Goal: Information Seeking & Learning: Learn about a topic

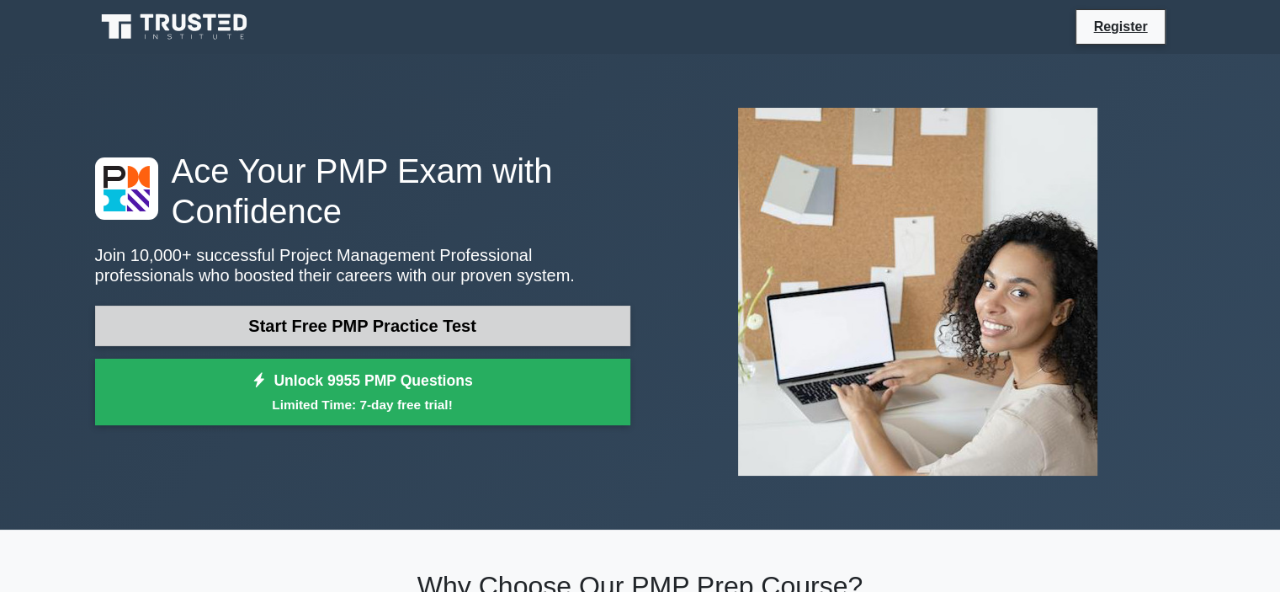
click at [350, 329] on link "Start Free PMP Practice Test" at bounding box center [362, 326] width 535 height 40
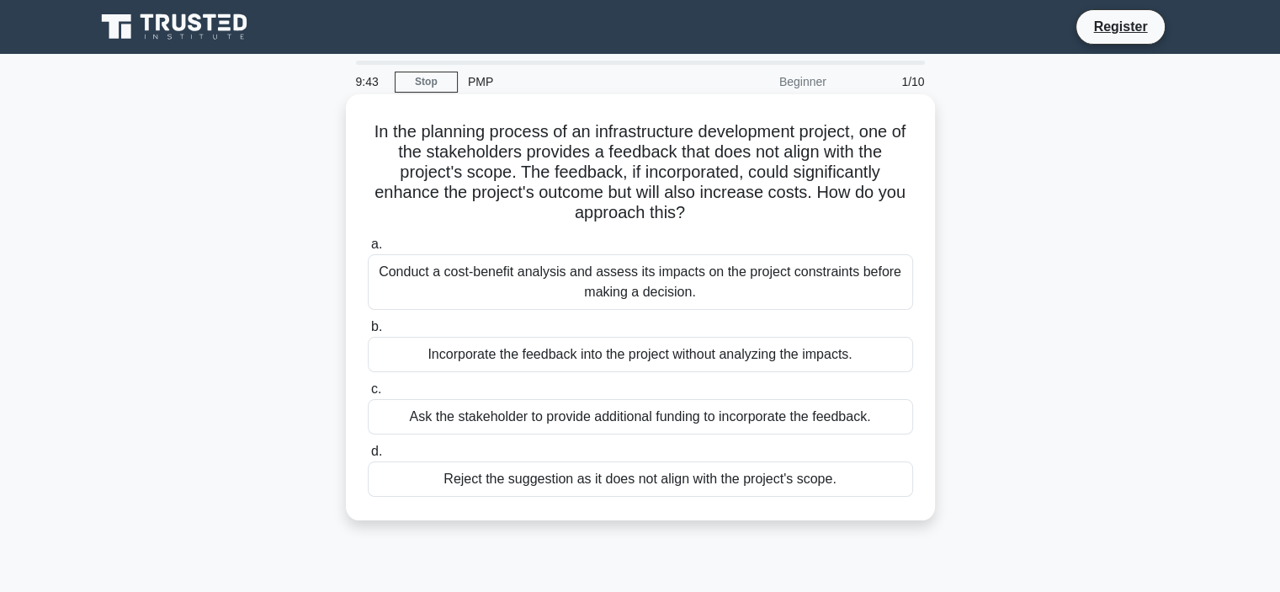
click at [509, 279] on div "Conduct a cost-benefit analysis and assess its impacts on the project constrain…" at bounding box center [640, 282] width 545 height 56
click at [368, 250] on input "a. Conduct a cost-benefit analysis and assess its impacts on the project constr…" at bounding box center [368, 244] width 0 height 11
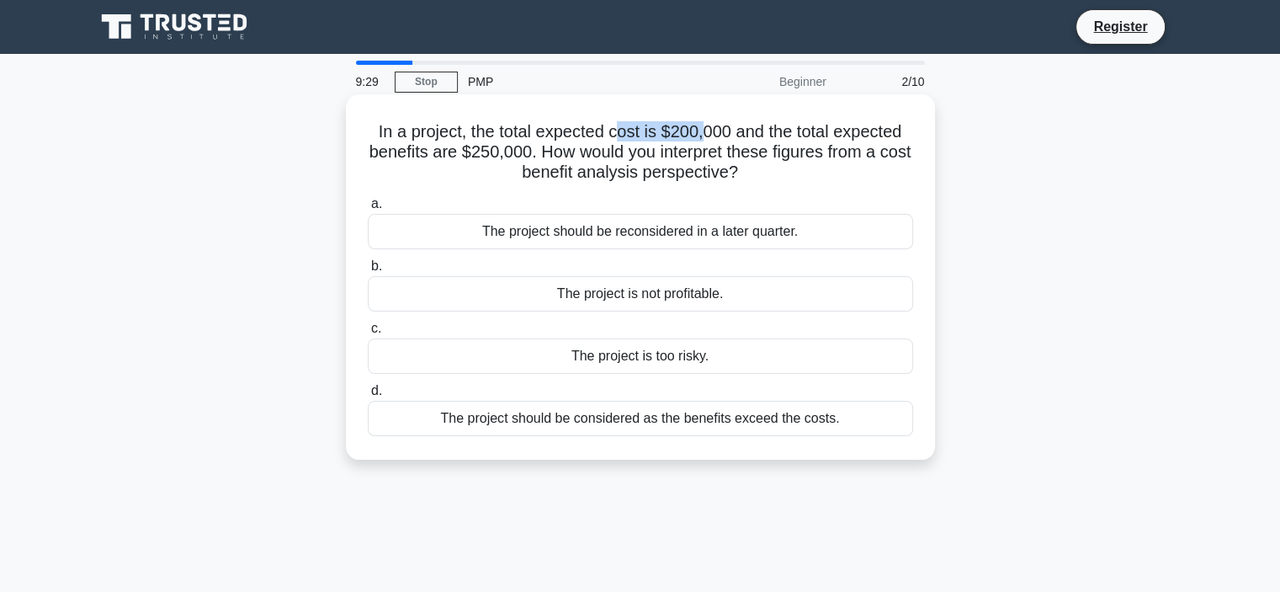
drag, startPoint x: 614, startPoint y: 130, endPoint x: 707, endPoint y: 122, distance: 93.7
click at [707, 122] on h5 "In a project, the total expected cost is $200,000 and the total expected benefi…" at bounding box center [640, 152] width 549 height 62
click at [700, 414] on div "The project should be considered as the benefits exceed the costs." at bounding box center [640, 418] width 545 height 35
click at [368, 396] on input "d. The project should be considered as the benefits exceed the costs." at bounding box center [368, 390] width 0 height 11
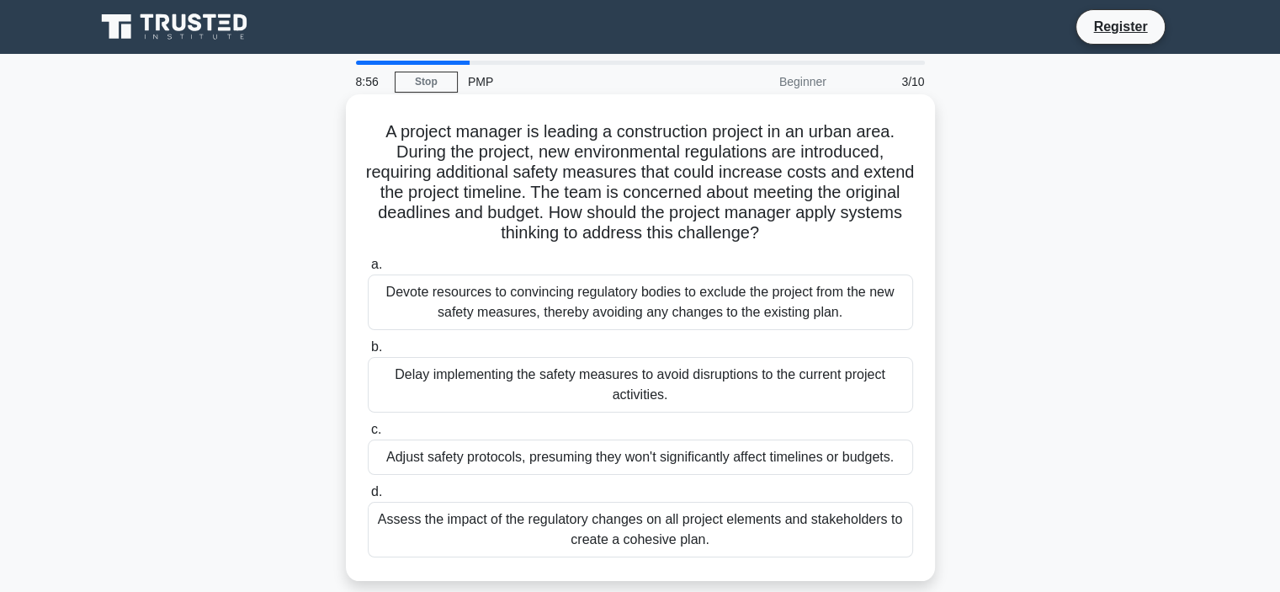
click at [636, 533] on div "Assess the impact of the regulatory changes on all project elements and stakeho…" at bounding box center [640, 530] width 545 height 56
click at [368, 497] on input "d. Assess the impact of the regulatory changes on all project elements and stak…" at bounding box center [368, 491] width 0 height 11
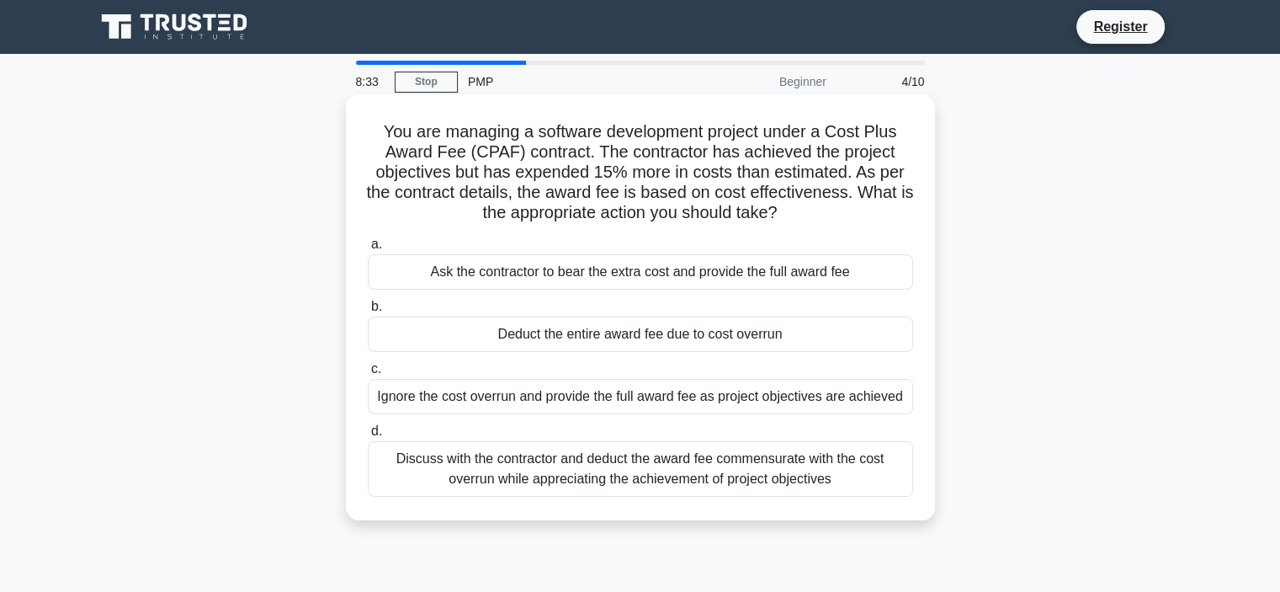
click at [542, 480] on div "Discuss with the contractor and deduct the award fee commensurate with the cost…" at bounding box center [640, 469] width 545 height 56
click at [368, 437] on input "d. Discuss with the contractor and deduct the award fee commensurate with the c…" at bounding box center [368, 431] width 0 height 11
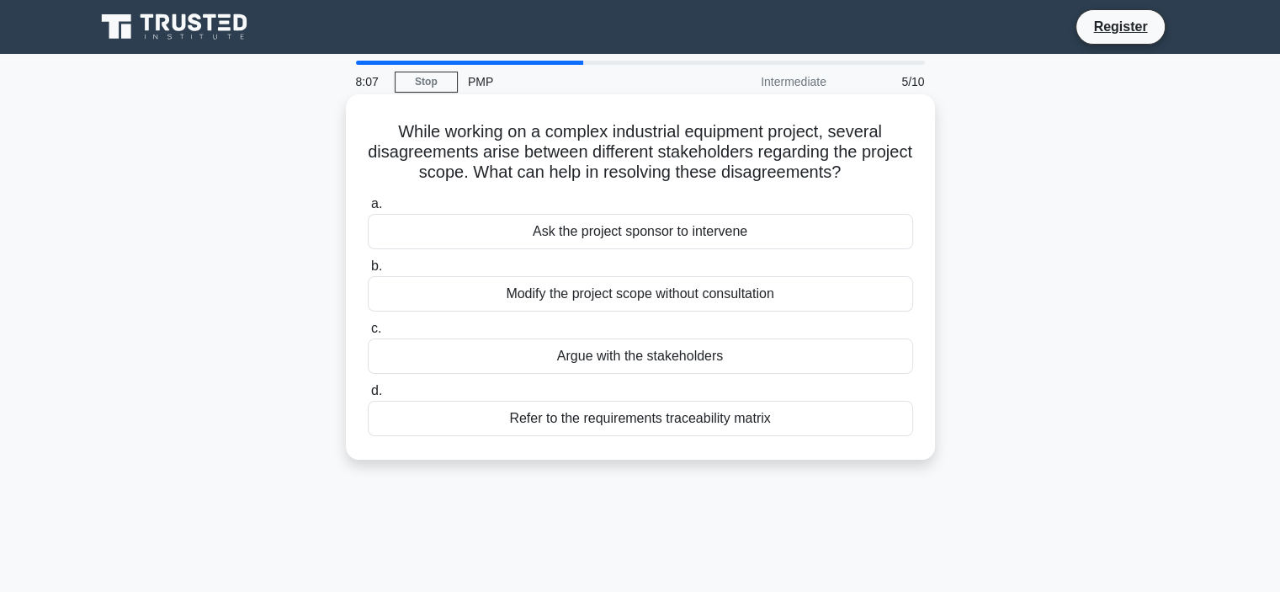
click at [533, 415] on div "Refer to the requirements traceability matrix" at bounding box center [640, 418] width 545 height 35
click at [368, 396] on input "d. Refer to the requirements traceability matrix" at bounding box center [368, 390] width 0 height 11
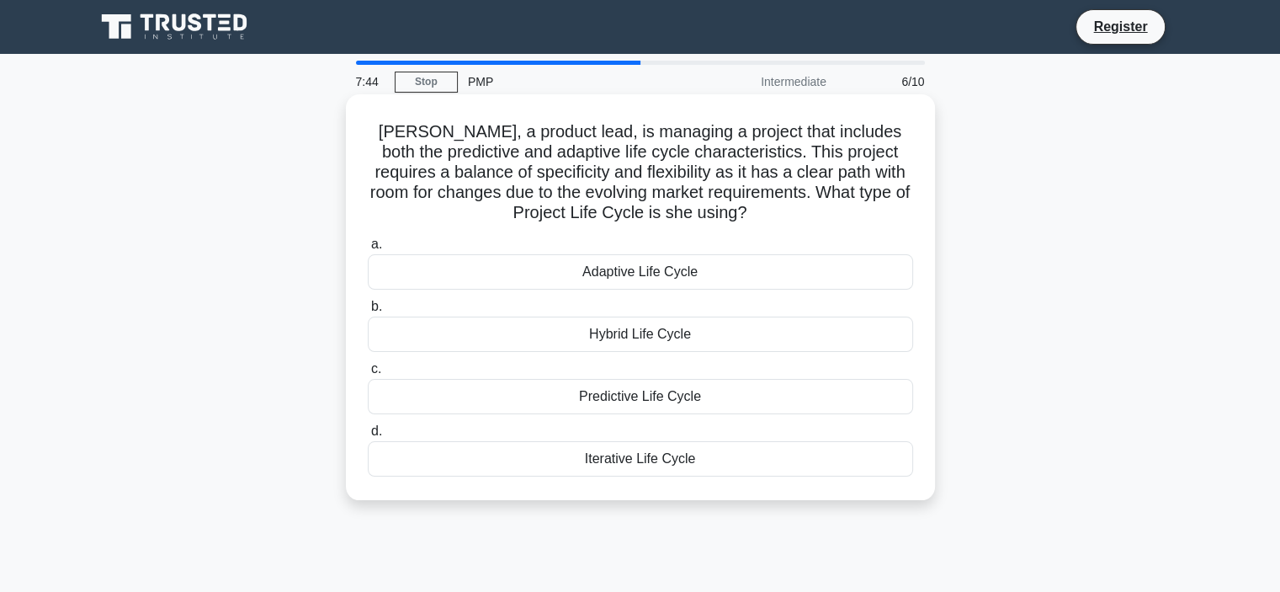
click at [633, 337] on div "Hybrid Life Cycle" at bounding box center [640, 333] width 545 height 35
click at [368, 312] on input "b. Hybrid Life Cycle" at bounding box center [368, 306] width 0 height 11
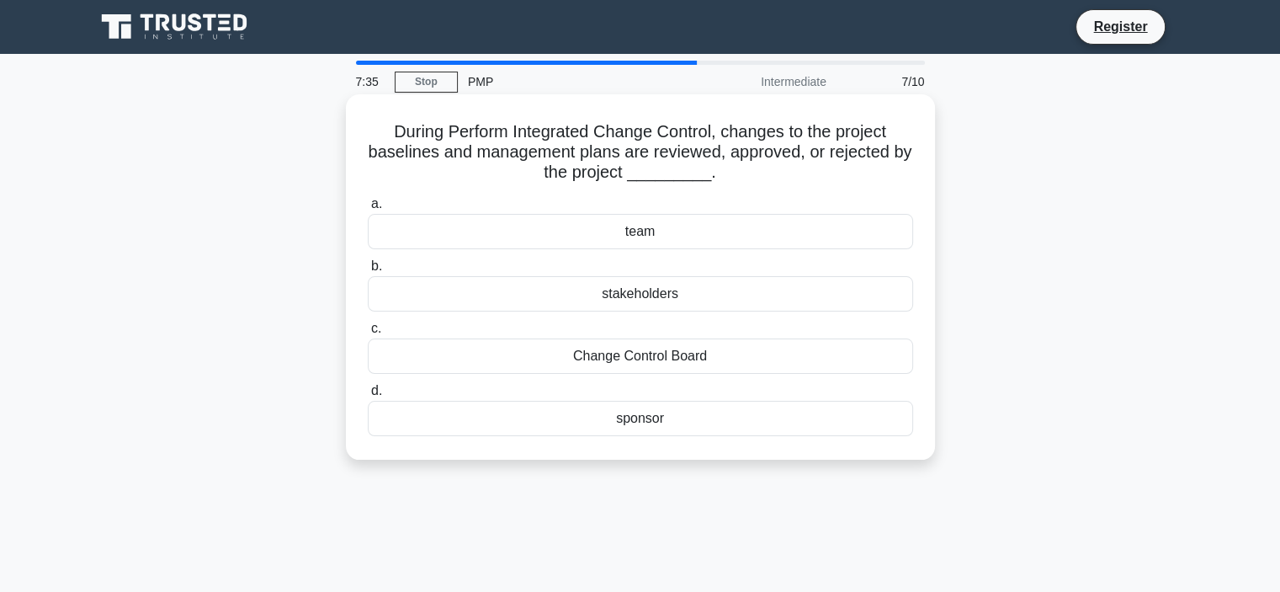
click at [635, 353] on div "Change Control Board" at bounding box center [640, 355] width 545 height 35
click at [368, 334] on input "c. Change Control Board" at bounding box center [368, 328] width 0 height 11
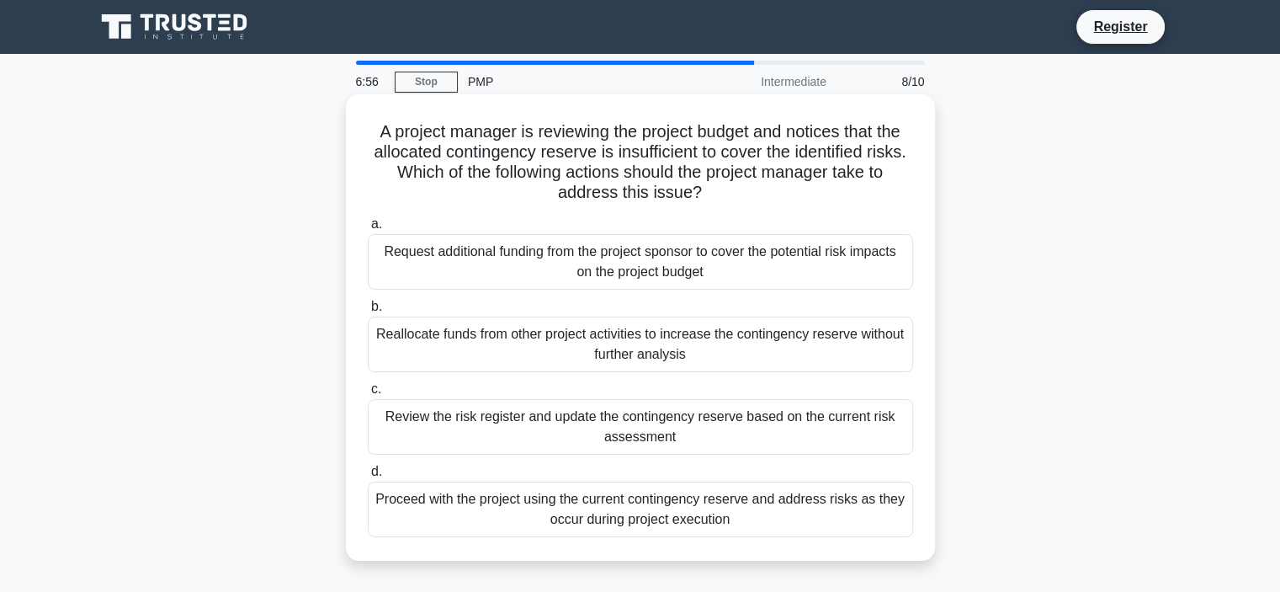
click at [562, 429] on div "Review the risk register and update the contingency reserve based on the curren…" at bounding box center [640, 427] width 545 height 56
click at [368, 395] on input "c. Review the risk register and update the contingency reserve based on the cur…" at bounding box center [368, 389] width 0 height 11
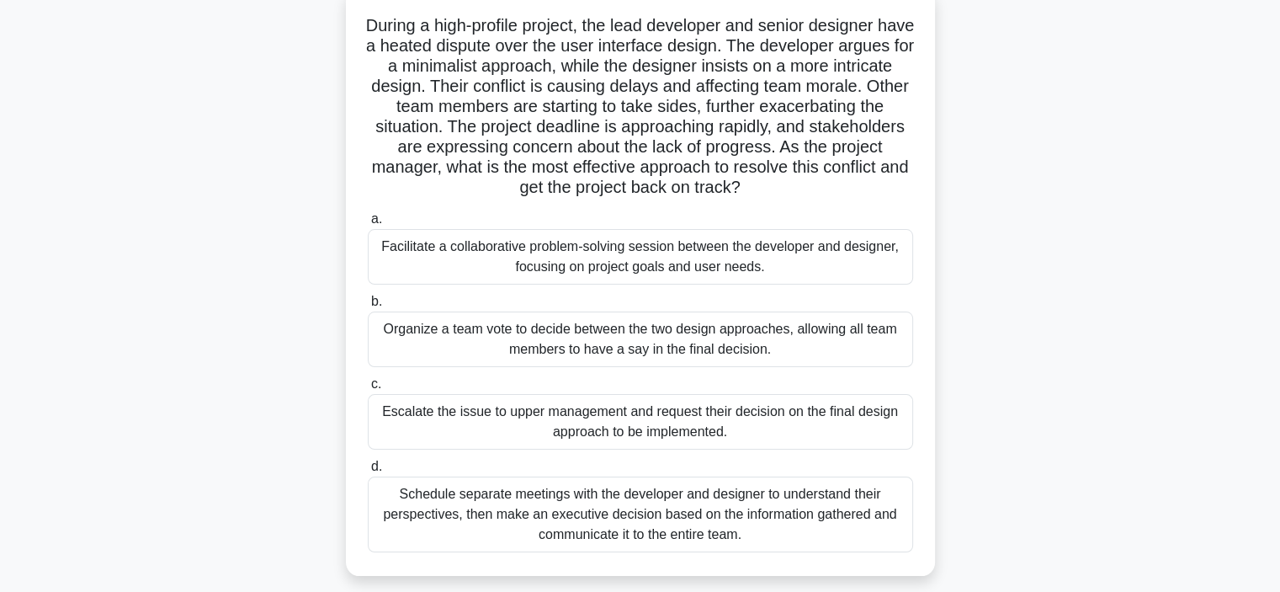
scroll to position [111, 0]
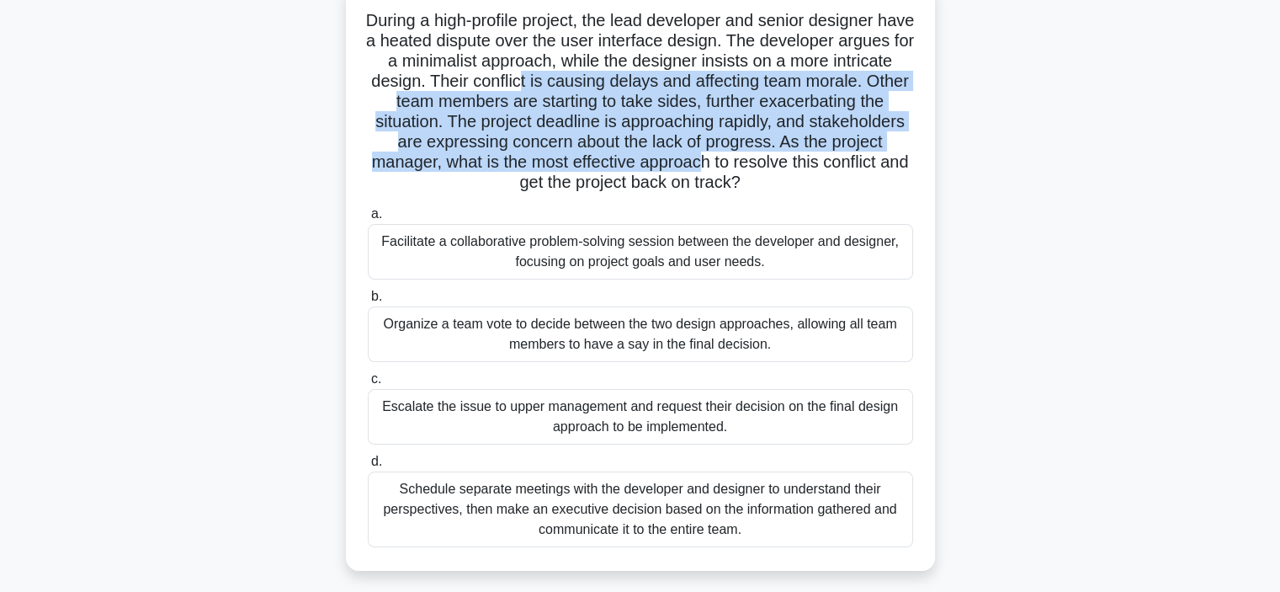
drag, startPoint x: 603, startPoint y: 80, endPoint x: 791, endPoint y: 155, distance: 202.9
click at [791, 155] on h5 "During a high-profile project, the lead developer and senior designer have a he…" at bounding box center [640, 101] width 549 height 183
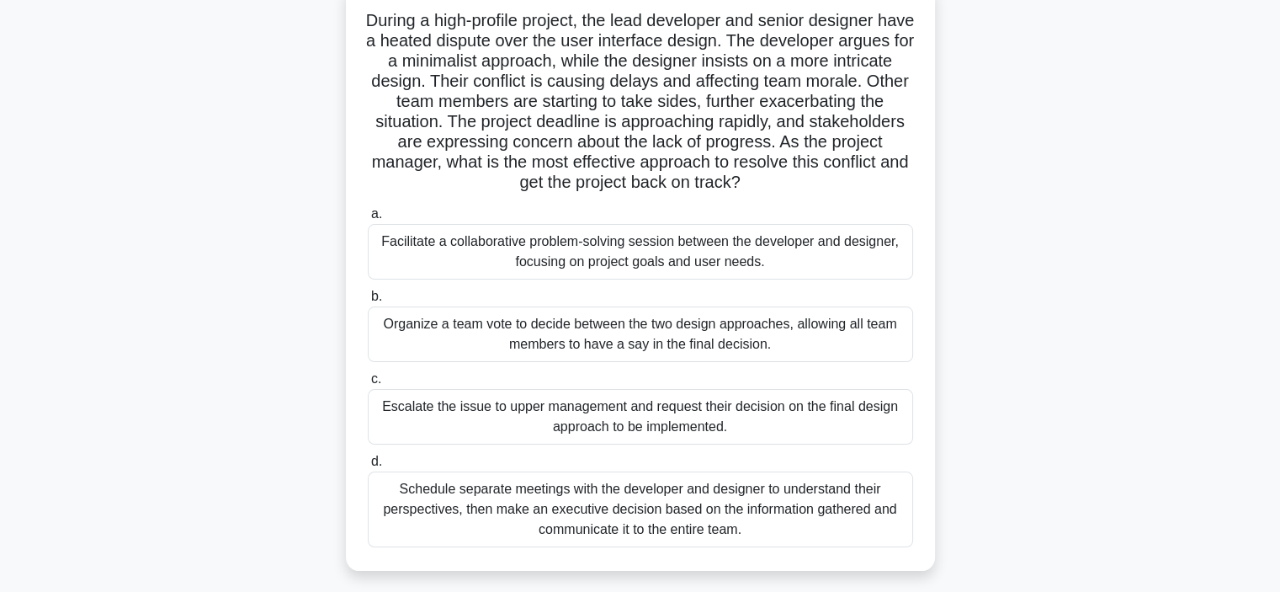
click at [672, 252] on div "Facilitate a collaborative problem-solving session between the developer and de…" at bounding box center [640, 252] width 545 height 56
click at [368, 220] on input "a. Facilitate a collaborative problem-solving session between the developer and…" at bounding box center [368, 214] width 0 height 11
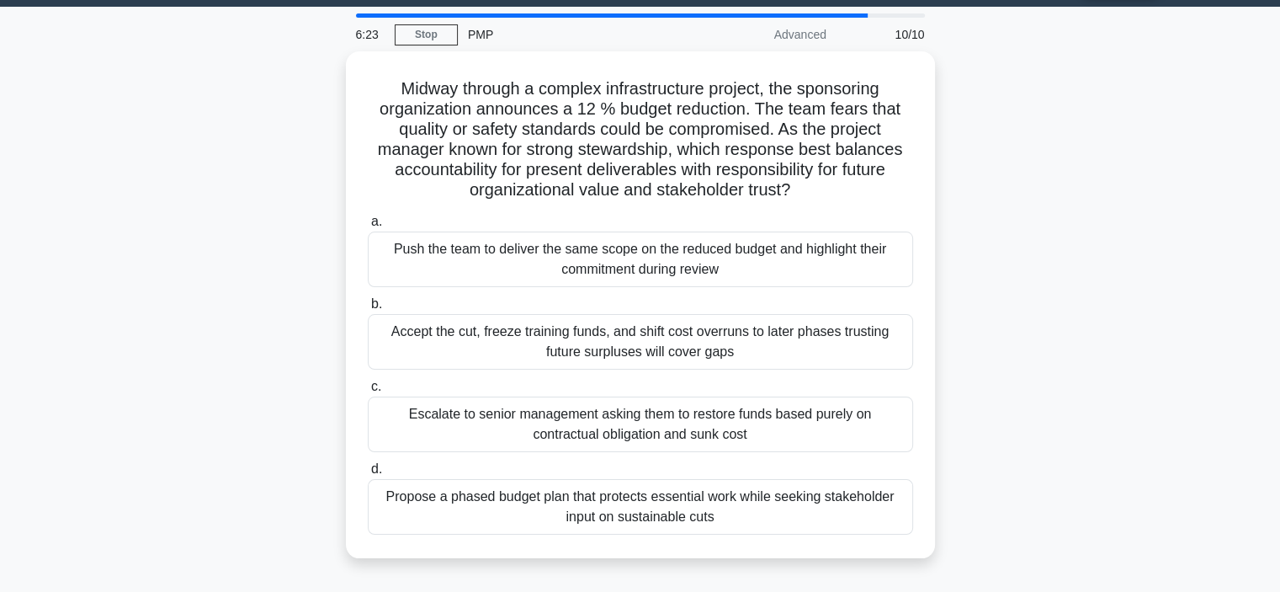
scroll to position [0, 0]
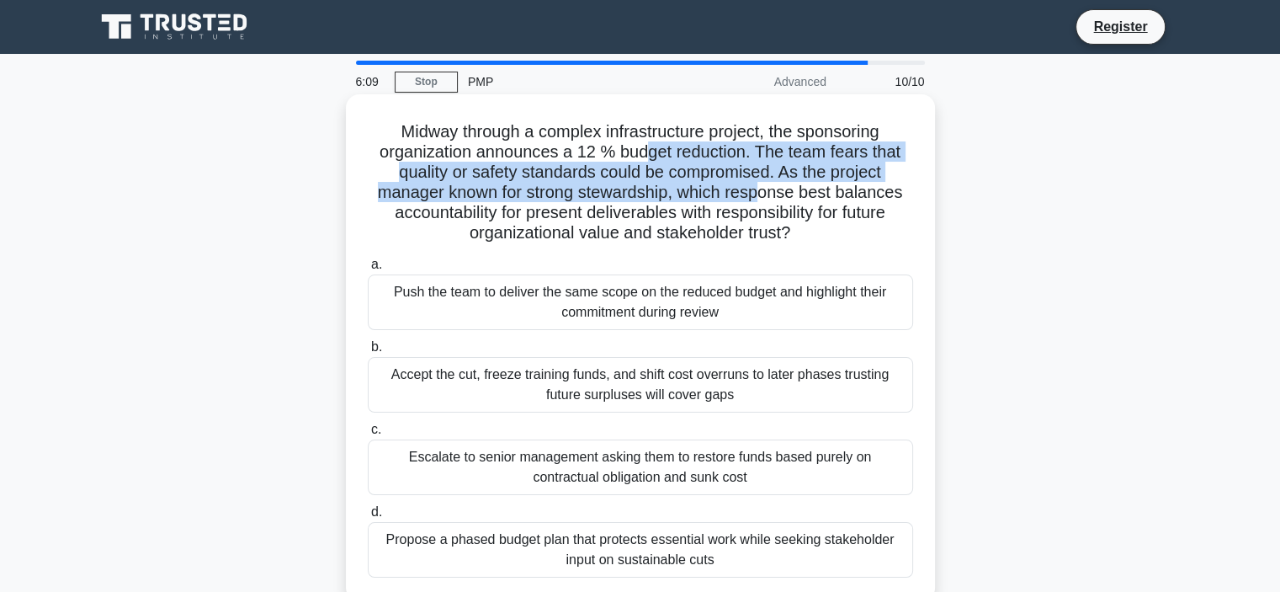
drag, startPoint x: 640, startPoint y: 154, endPoint x: 762, endPoint y: 201, distance: 130.0
click at [762, 201] on h5 "Midway through a complex infrastructure project, the sponsoring organization an…" at bounding box center [640, 182] width 549 height 123
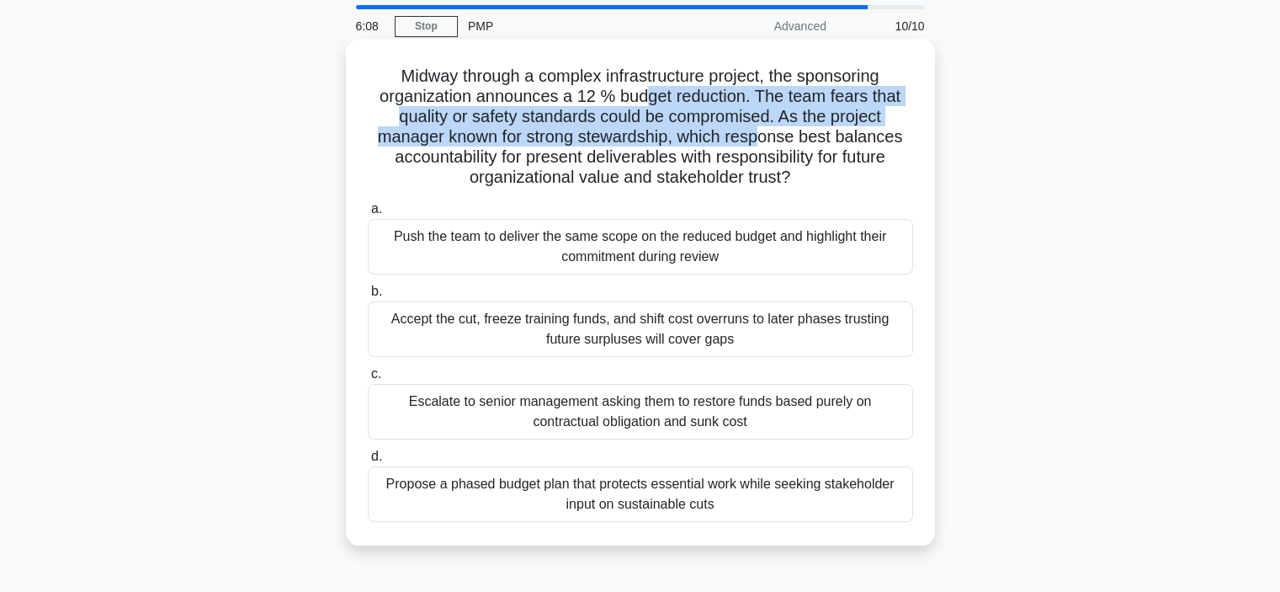
scroll to position [72, 0]
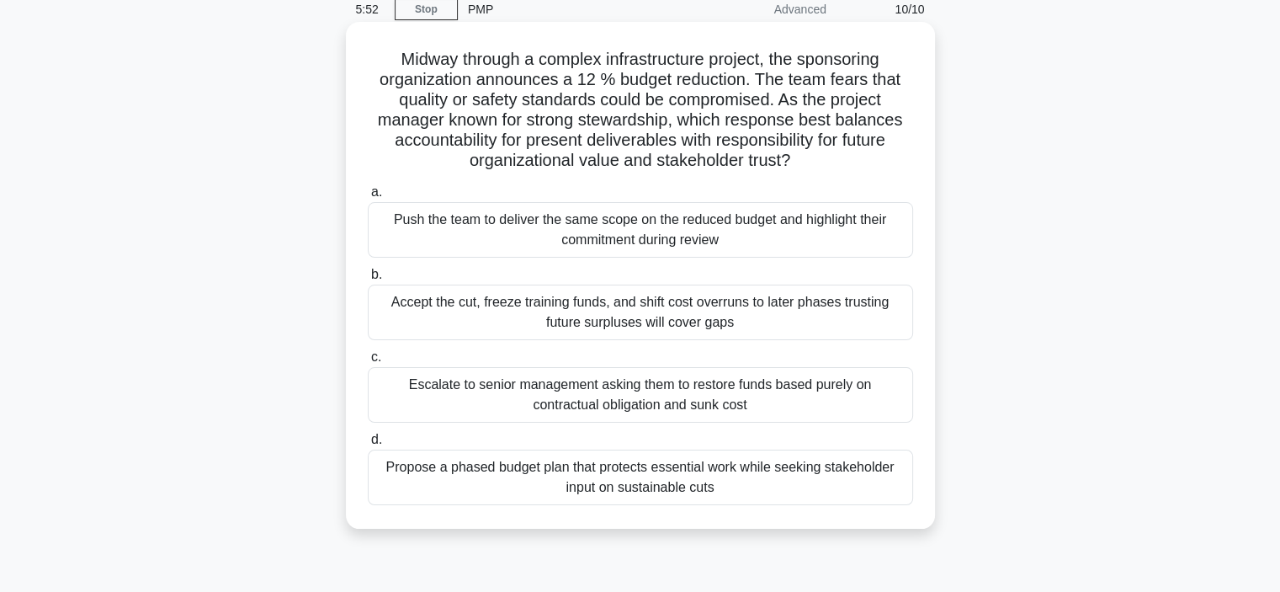
click at [656, 479] on div "Propose a phased budget plan that protects essential work while seeking stakeho…" at bounding box center [640, 477] width 545 height 56
click at [368, 445] on input "d. Propose a phased budget plan that protects essential work while seeking stak…" at bounding box center [368, 439] width 0 height 11
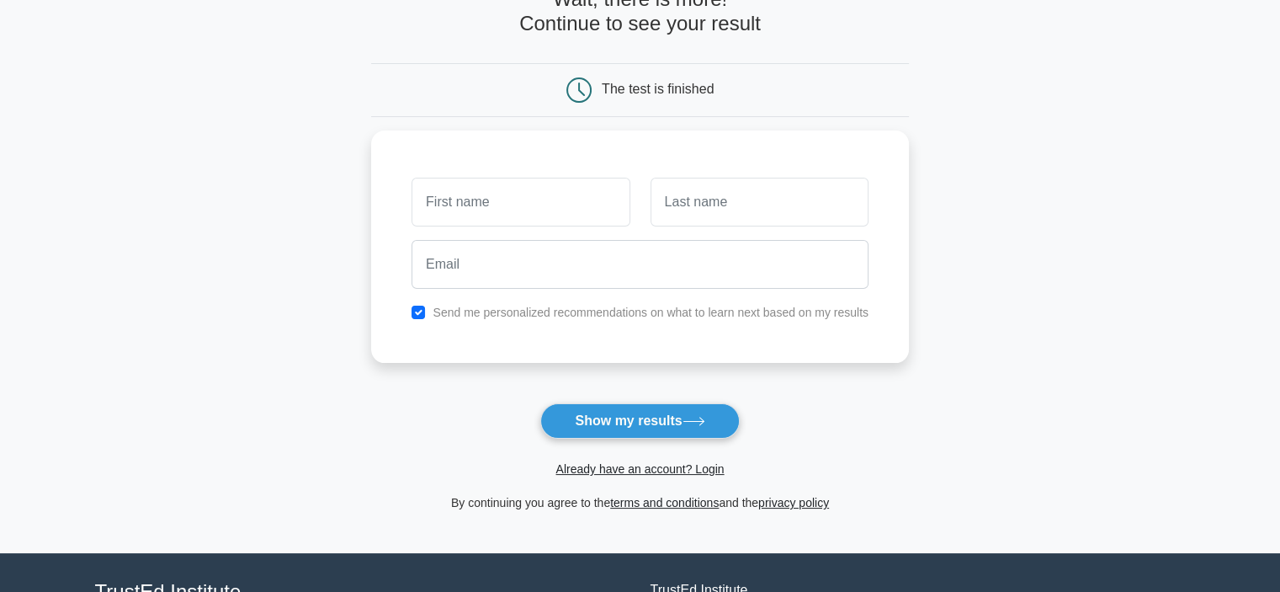
scroll to position [108, 0]
click at [667, 426] on button "Show my results" at bounding box center [639, 419] width 199 height 35
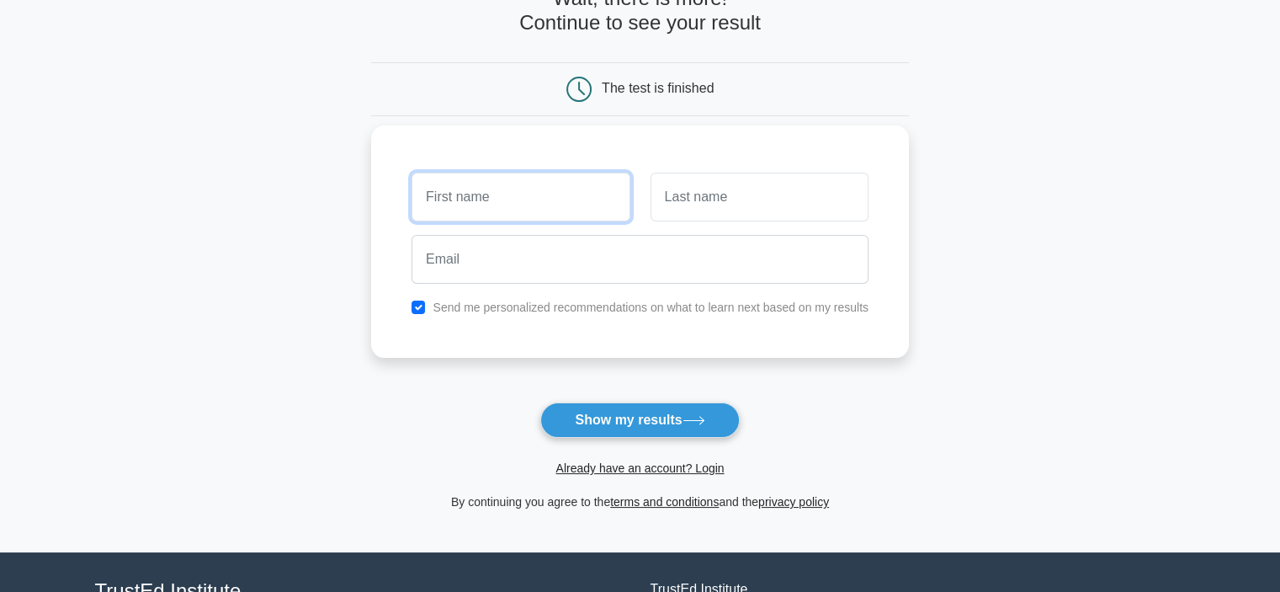
click at [518, 194] on input "text" at bounding box center [521, 197] width 218 height 49
type input "jay"
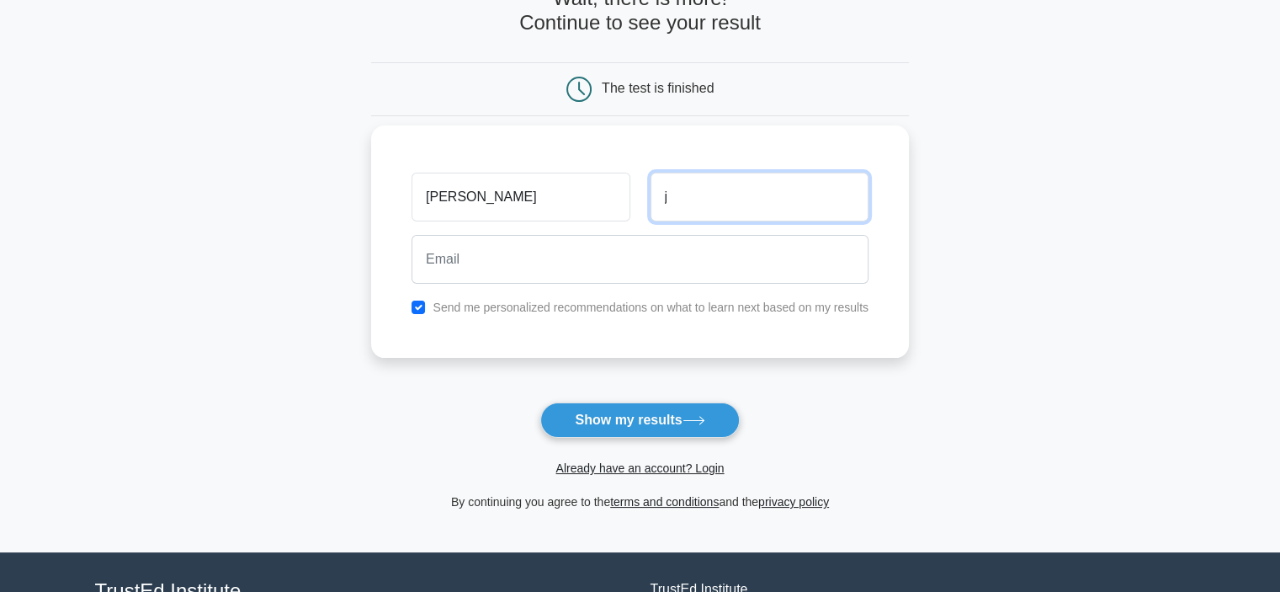
type input "j"
click at [415, 311] on input "checkbox" at bounding box center [418, 306] width 13 height 13
checkbox input "false"
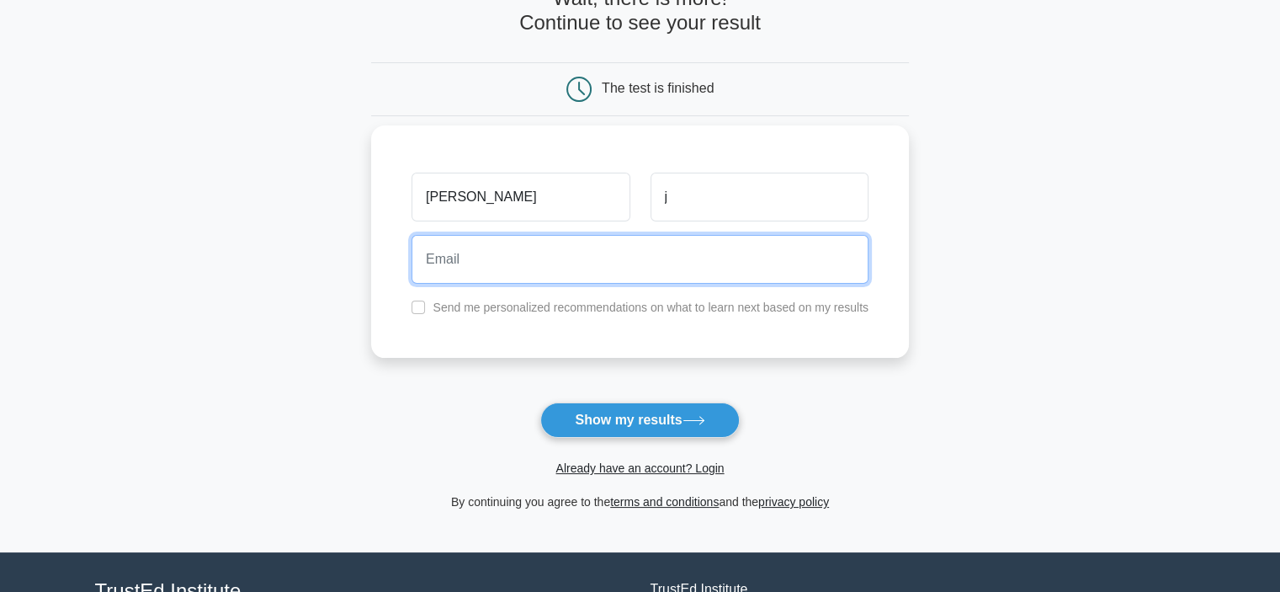
click at [502, 268] on input "email" at bounding box center [640, 259] width 457 height 49
type input "jjeyasiri26@gmail.com"
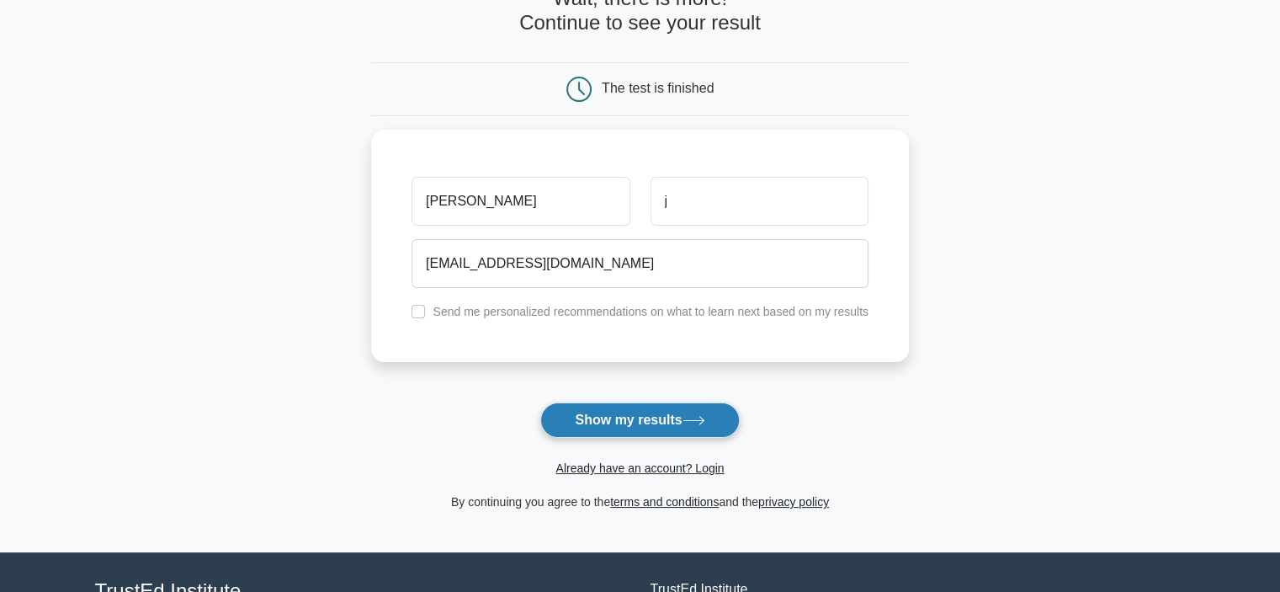
click at [609, 407] on button "Show my results" at bounding box center [639, 419] width 199 height 35
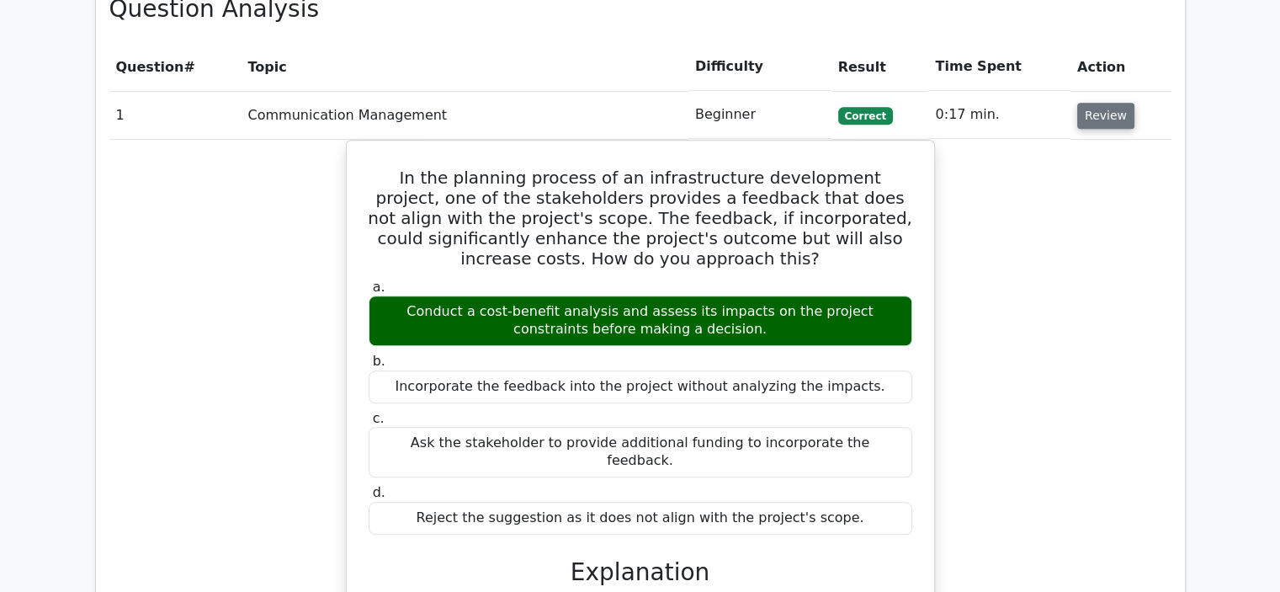
scroll to position [1551, 0]
click at [1092, 102] on button "Review" at bounding box center [1105, 115] width 57 height 26
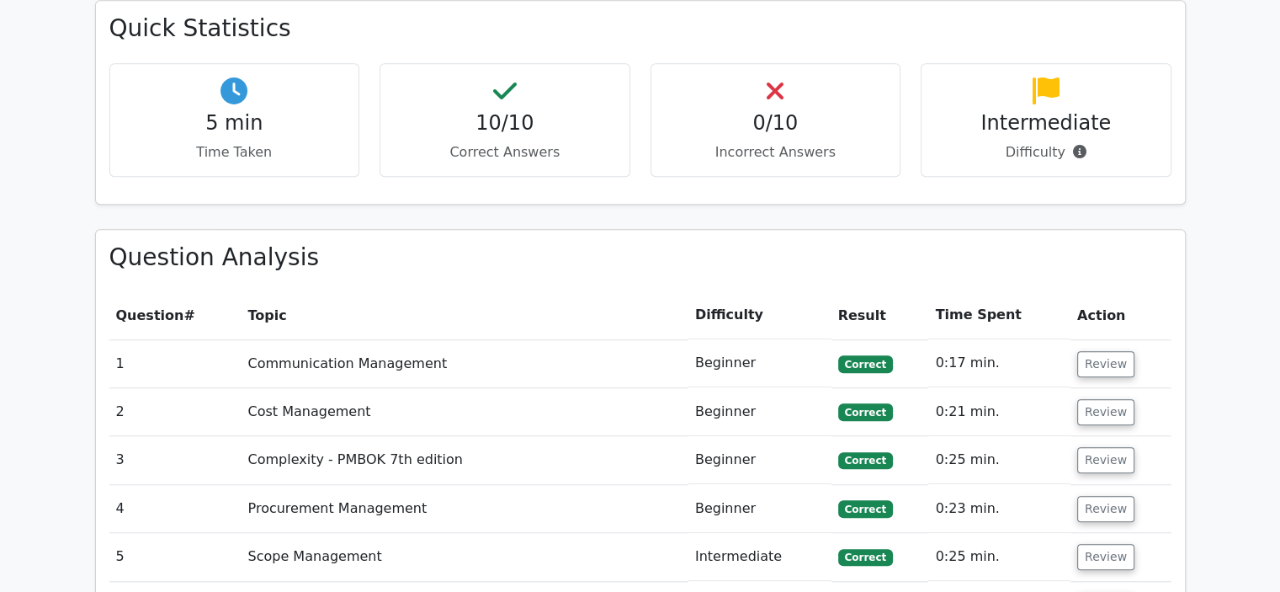
scroll to position [1306, 0]
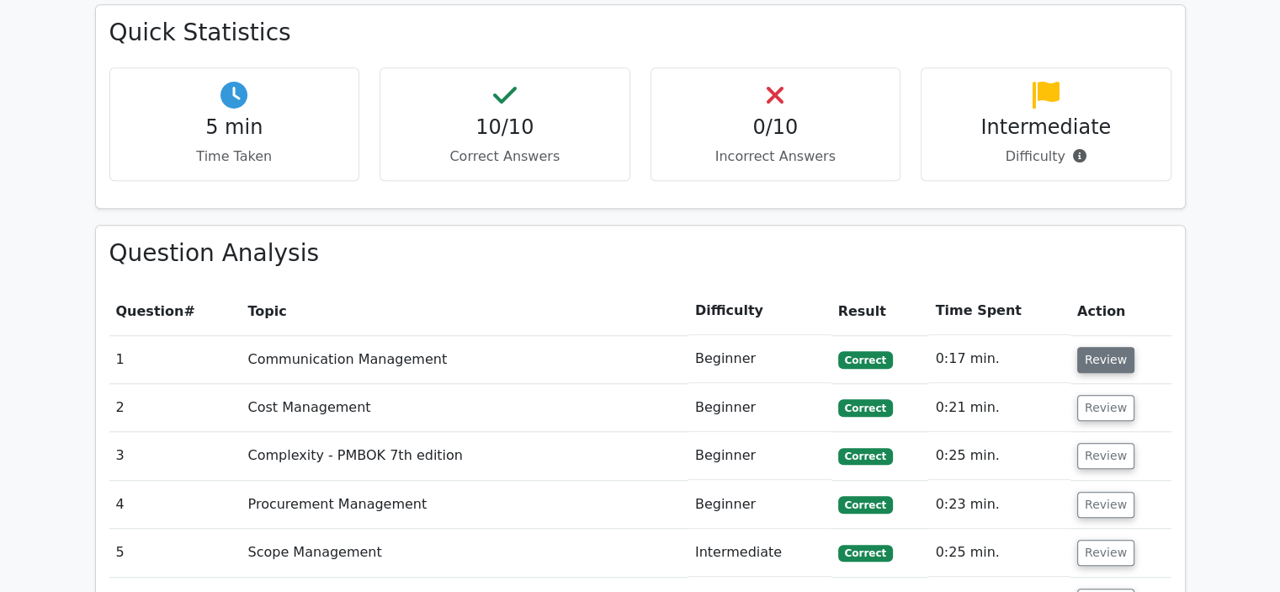
click at [1111, 347] on button "Review" at bounding box center [1105, 360] width 57 height 26
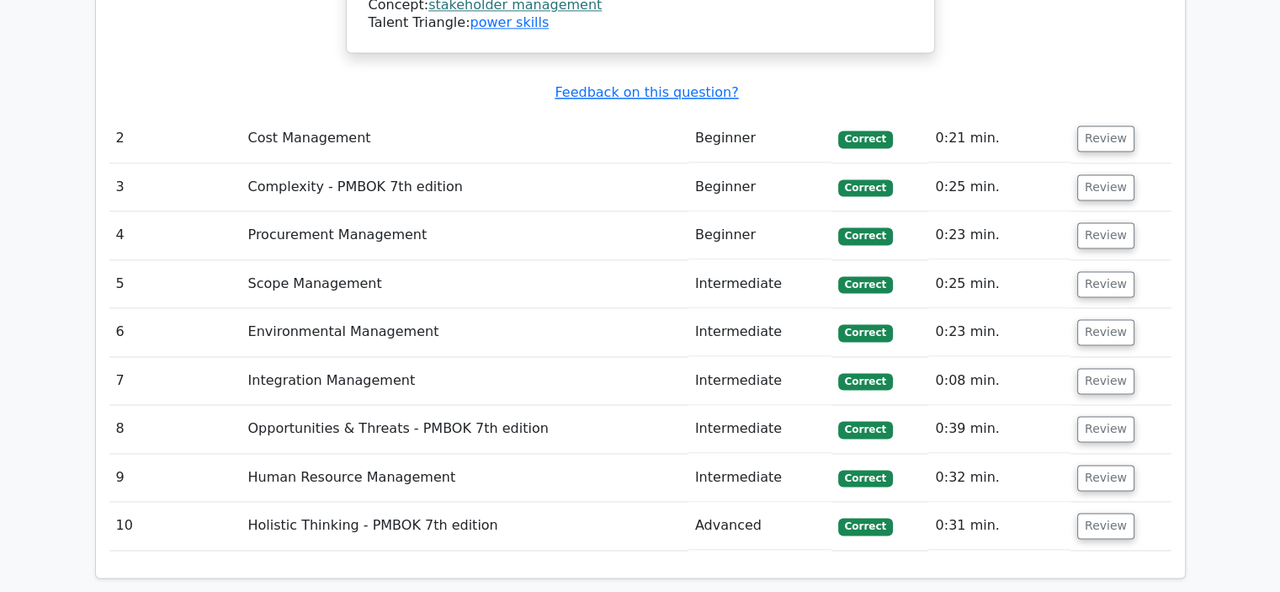
scroll to position [2443, 0]
